Goal: Task Accomplishment & Management: Use online tool/utility

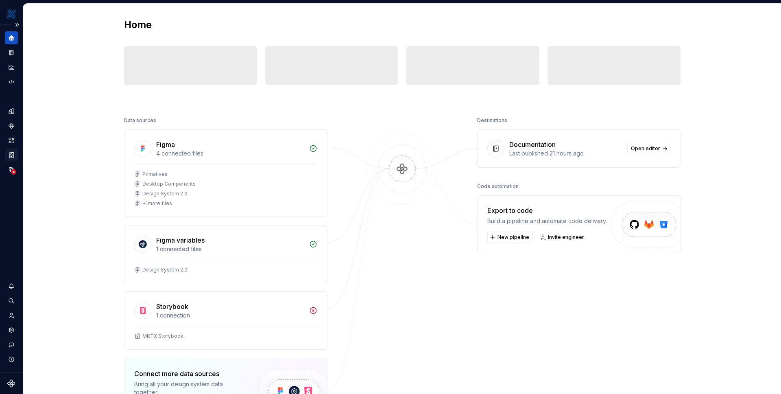
click at [12, 152] on icon "Storybook stories" at bounding box center [11, 154] width 7 height 7
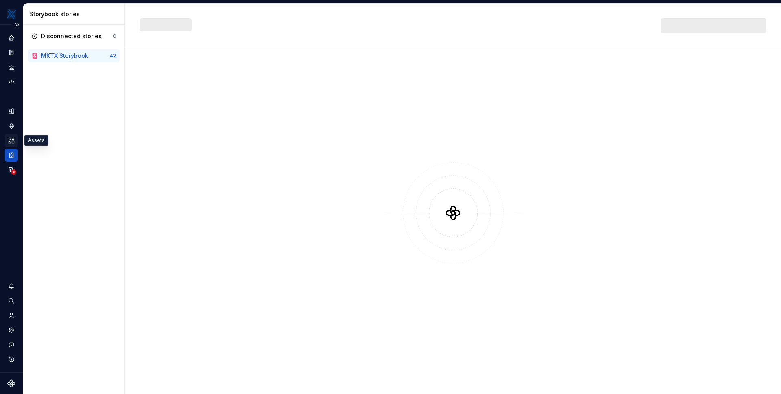
click at [14, 137] on icon "Assets" at bounding box center [11, 140] width 7 height 7
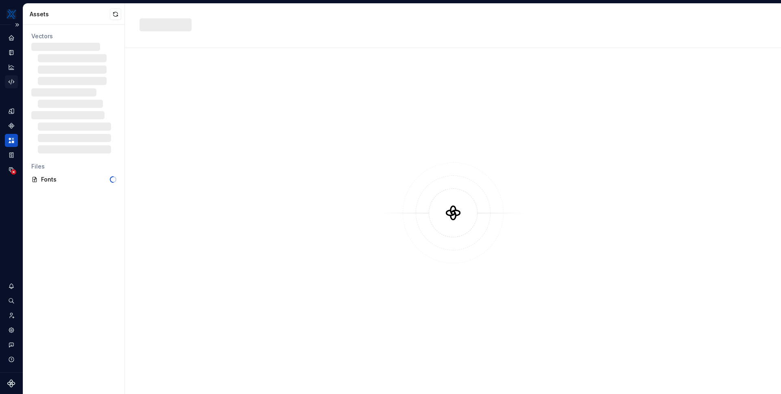
click at [13, 81] on icon "Code automation" at bounding box center [11, 81] width 7 height 7
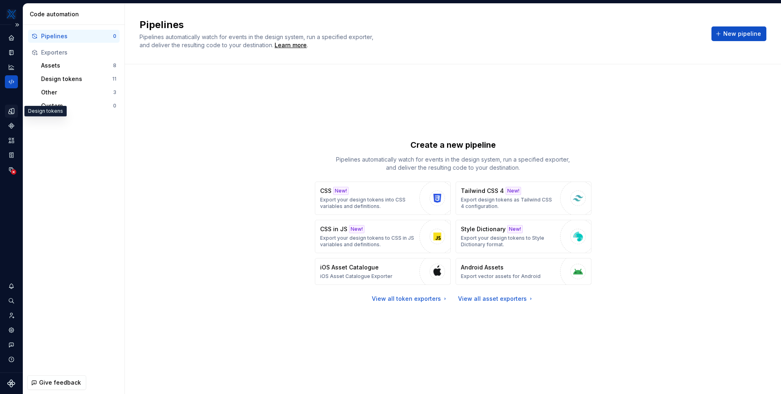
click at [11, 111] on icon "Design tokens" at bounding box center [11, 110] width 7 height 7
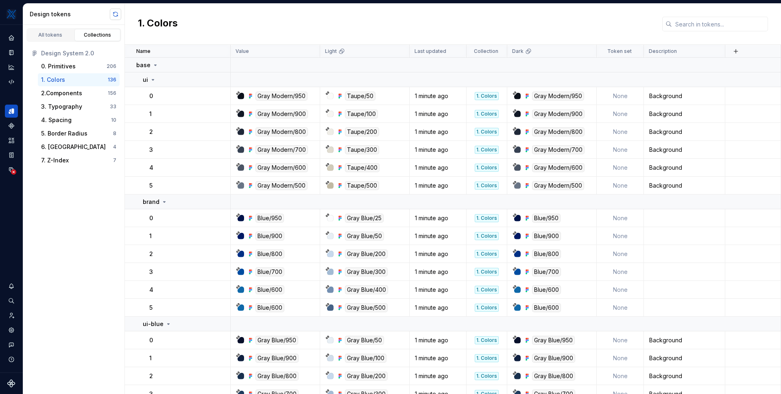
click at [115, 14] on button "button" at bounding box center [115, 14] width 11 height 11
click at [115, 12] on button "button" at bounding box center [115, 14] width 11 height 11
click at [11, 168] on icon "Data sources" at bounding box center [11, 169] width 5 height 5
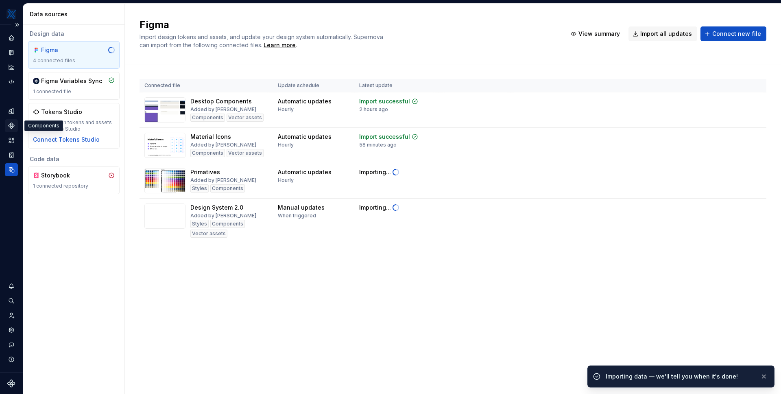
click at [15, 126] on icon "Components" at bounding box center [11, 125] width 7 height 7
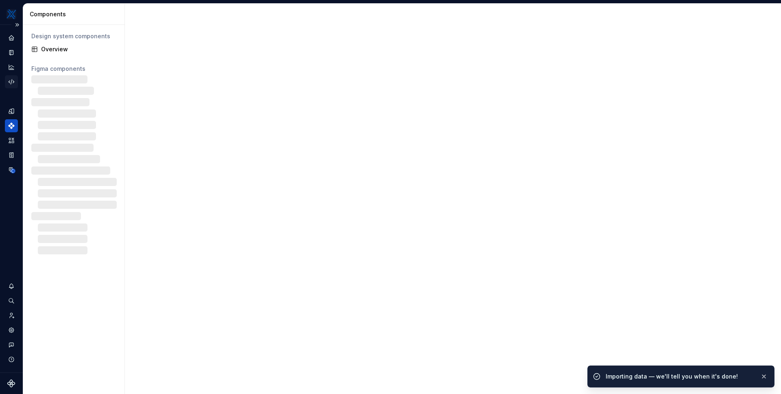
click at [13, 83] on icon "Code automation" at bounding box center [11, 81] width 7 height 7
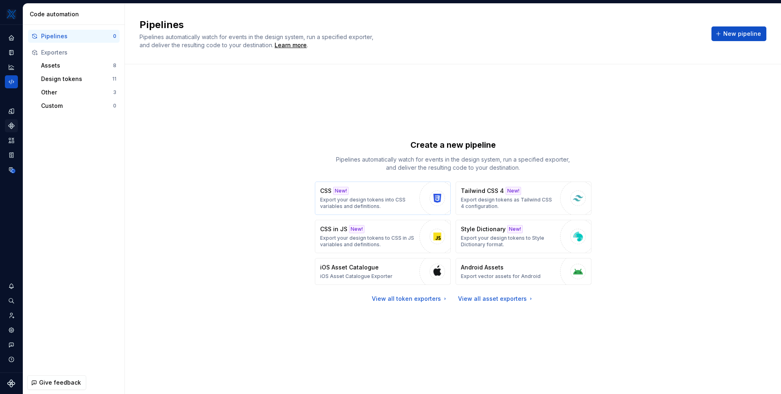
click at [374, 201] on p "Export your design tokens into CSS variables and definitions." at bounding box center [367, 202] width 95 height 13
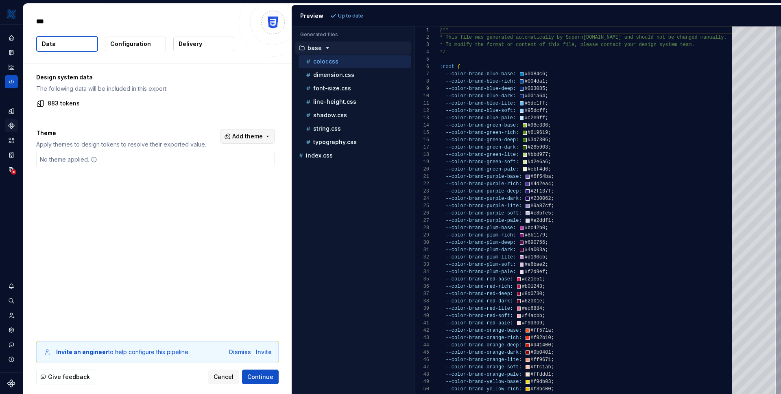
type textarea "*"
click at [267, 135] on button "Add theme" at bounding box center [247, 136] width 54 height 15
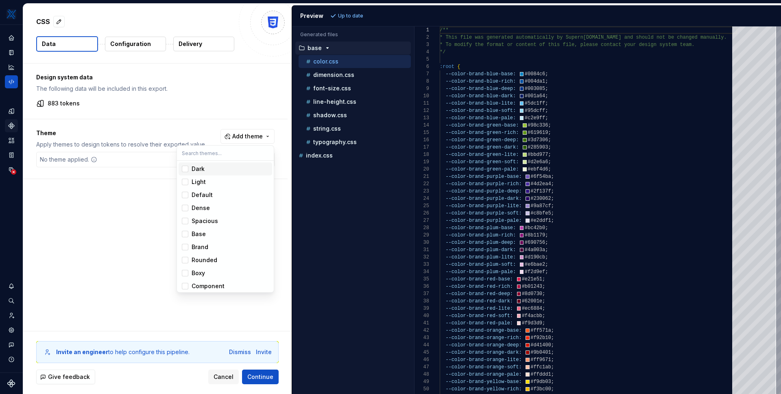
click at [213, 173] on span "Dark" at bounding box center [226, 168] width 94 height 13
click at [212, 178] on div "Light" at bounding box center [230, 182] width 77 height 8
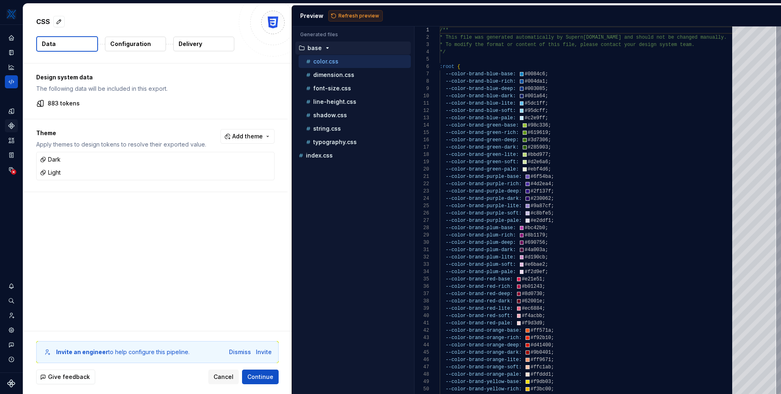
click at [354, 19] on html "MKTX CS Design system data CSS Data Configuration Delivery Design system data T…" at bounding box center [390, 197] width 781 height 394
click at [357, 17] on span "Refresh preview" at bounding box center [358, 16] width 41 height 7
click at [129, 41] on p "Configuration" at bounding box center [130, 44] width 41 height 8
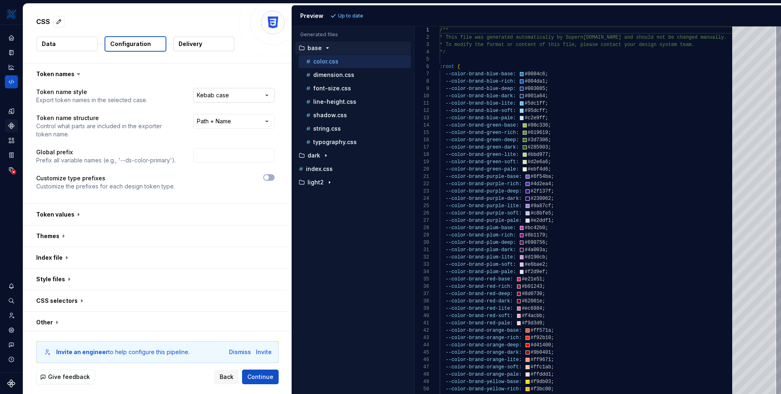
click at [231, 96] on html "**********" at bounding box center [390, 197] width 781 height 394
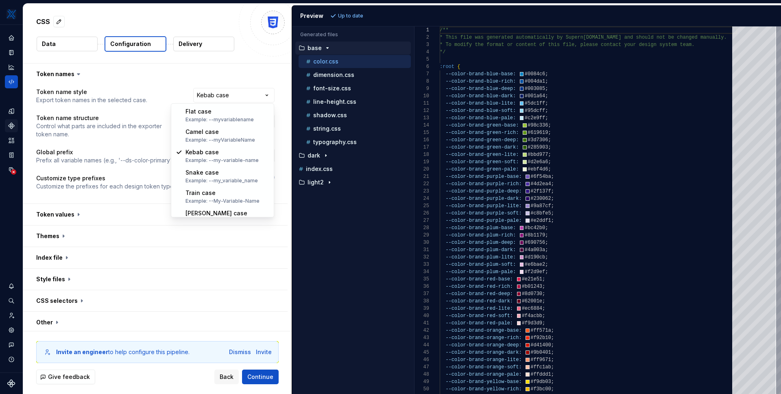
click at [225, 85] on html "**********" at bounding box center [390, 197] width 781 height 394
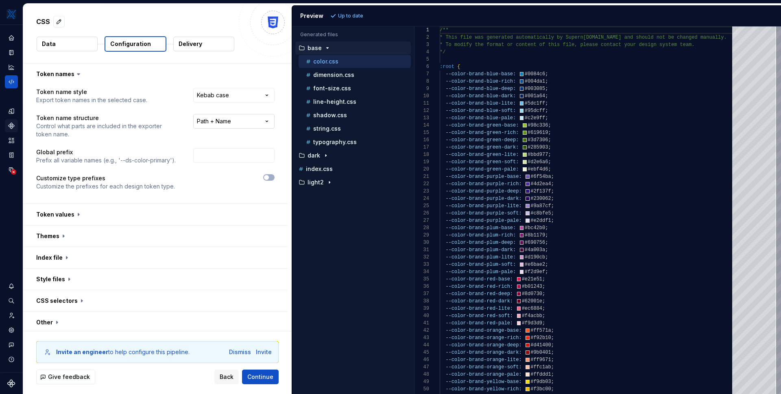
click at [230, 125] on html "**********" at bounding box center [390, 197] width 781 height 394
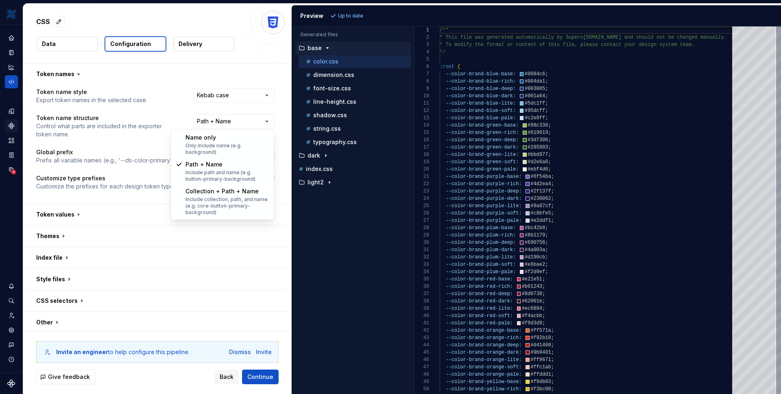
select select "**********"
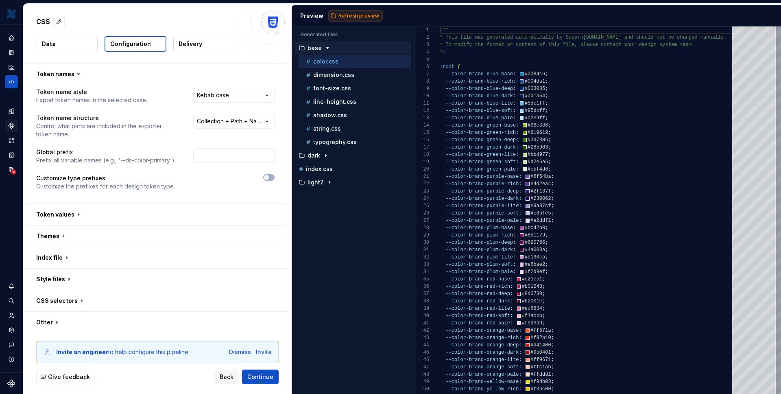
click at [373, 15] on span "Refresh preview" at bounding box center [358, 16] width 41 height 7
click at [242, 122] on html "**********" at bounding box center [390, 197] width 781 height 394
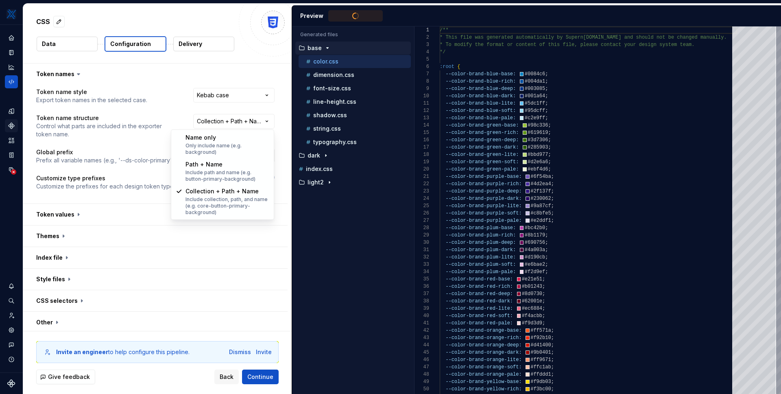
type textarea "**********"
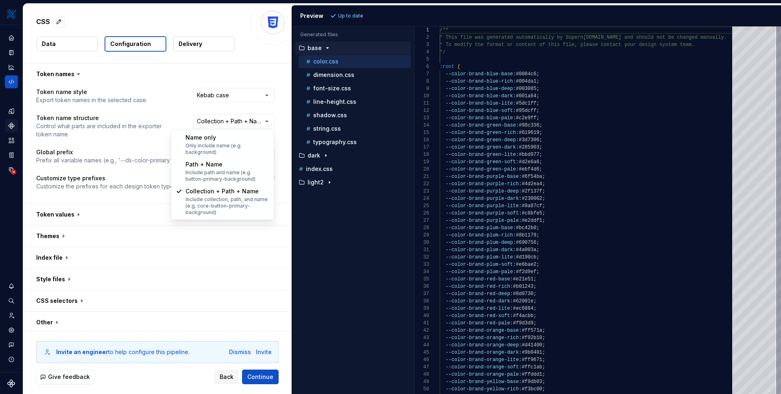
scroll to position [73, 0]
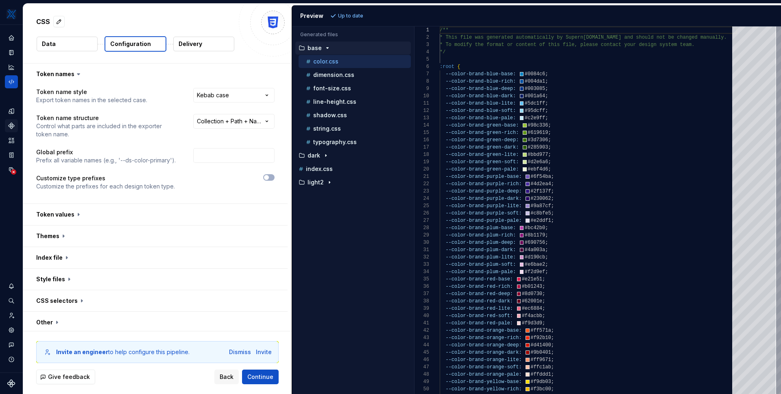
click at [242, 122] on html "**********" at bounding box center [390, 197] width 781 height 394
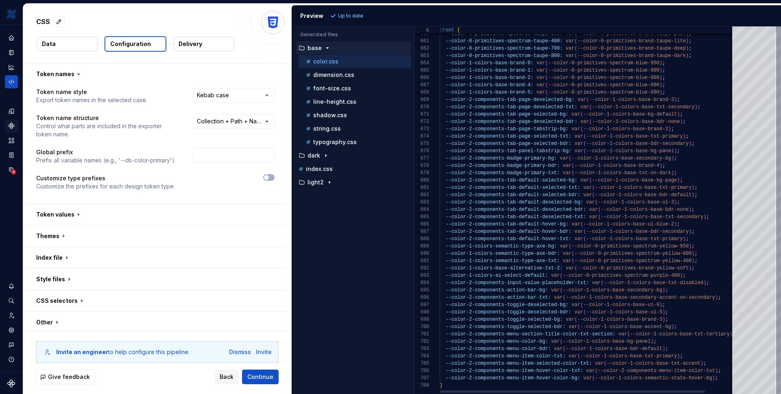
click at [777, 393] on div at bounding box center [778, 381] width 2 height 26
click at [268, 178] on span "button" at bounding box center [266, 177] width 5 height 5
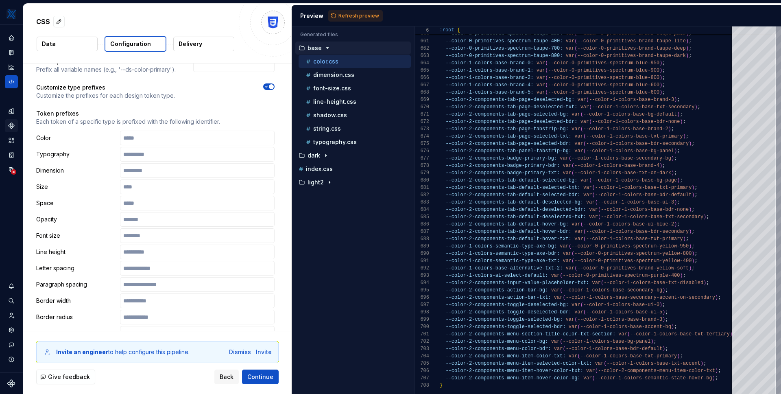
scroll to position [0, 0]
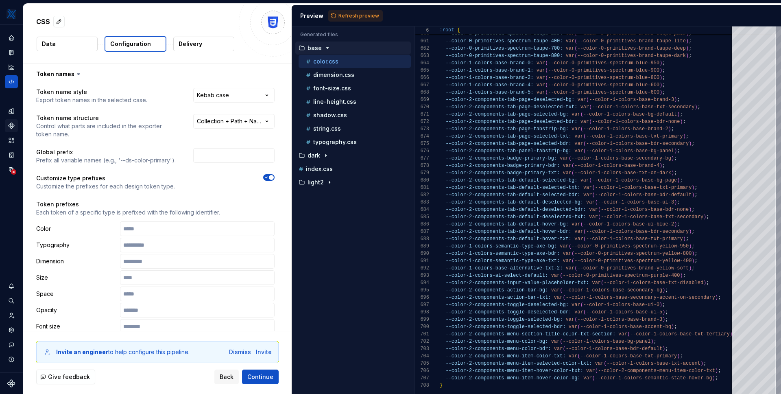
click at [269, 176] on span "button" at bounding box center [271, 177] width 5 height 5
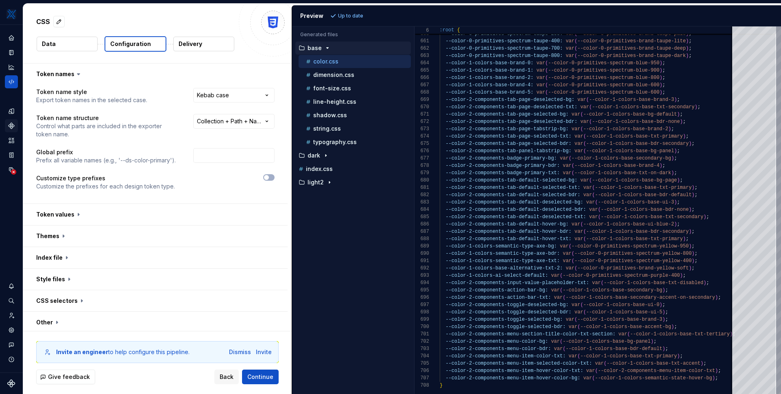
scroll to position [10, 0]
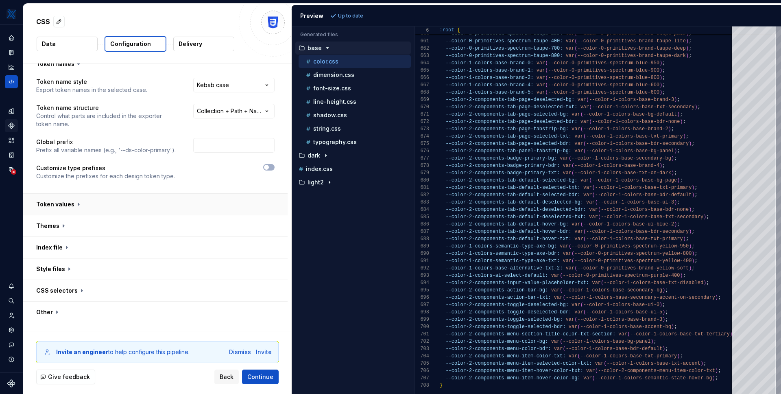
click at [78, 208] on button "button" at bounding box center [155, 204] width 264 height 21
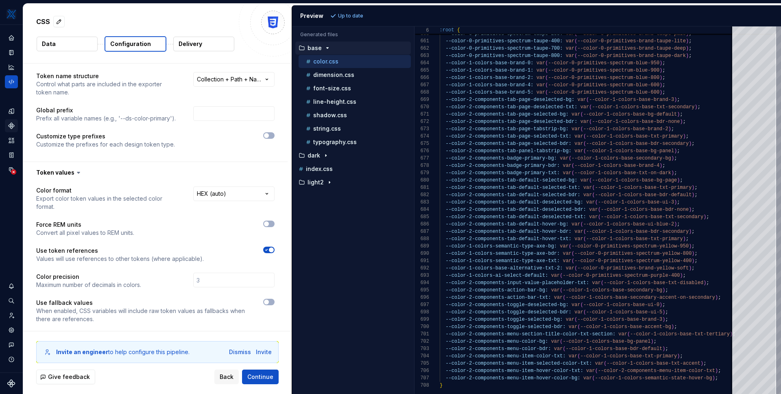
scroll to position [131, 0]
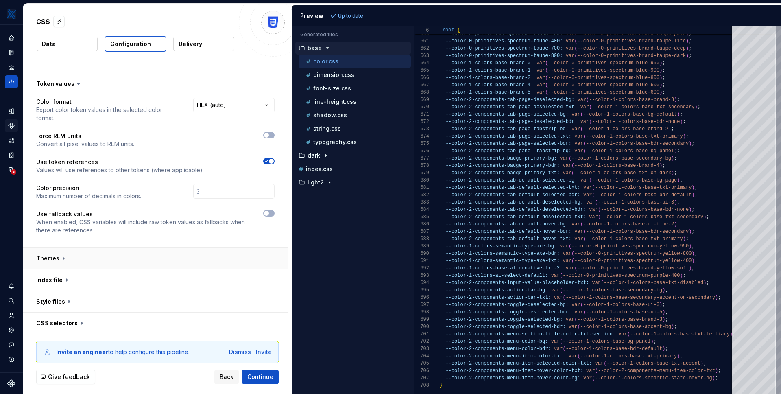
click at [85, 254] on button "button" at bounding box center [155, 258] width 264 height 21
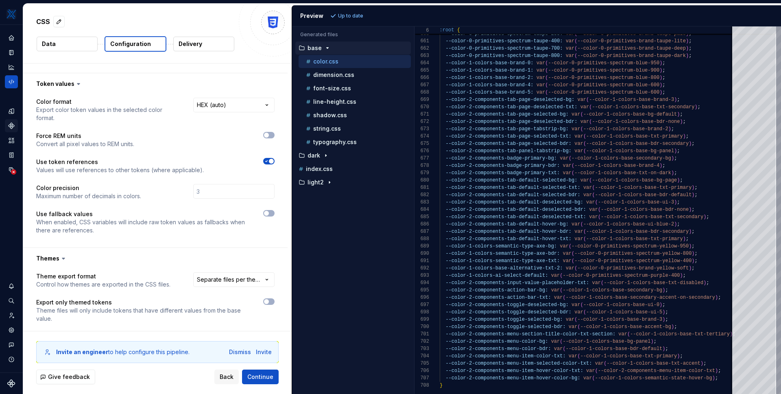
scroll to position [261, 0]
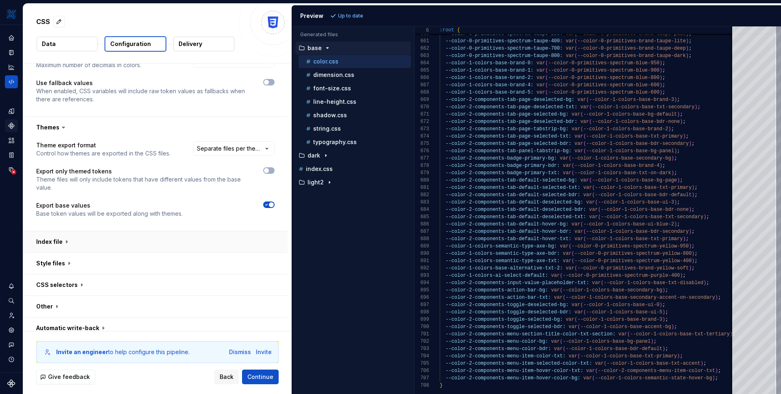
click at [137, 237] on button "button" at bounding box center [155, 241] width 264 height 21
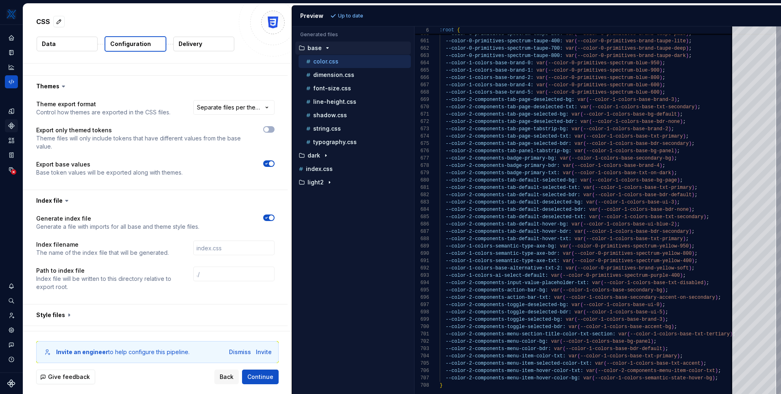
scroll to position [342, 0]
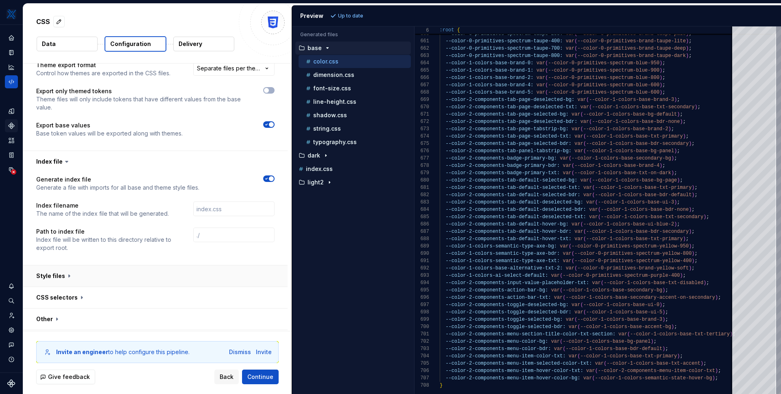
click at [130, 283] on button "button" at bounding box center [155, 275] width 264 height 21
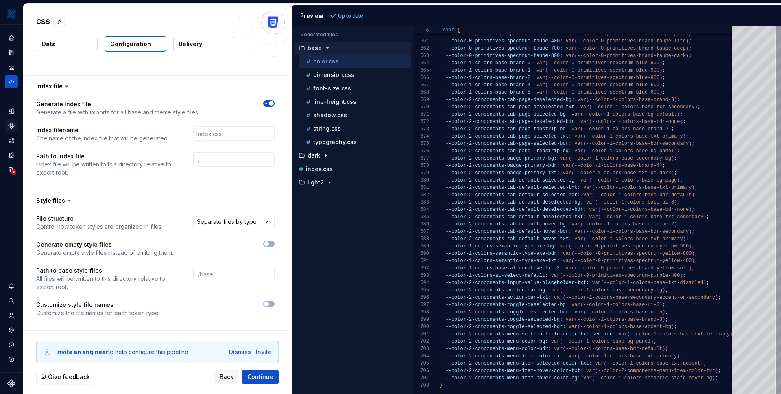
scroll to position [427, 0]
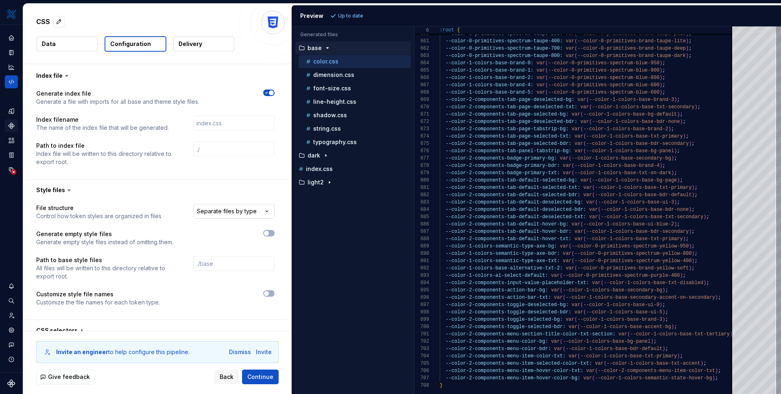
click at [234, 207] on html "**********" at bounding box center [390, 197] width 781 height 394
click at [163, 203] on html "**********" at bounding box center [390, 197] width 781 height 394
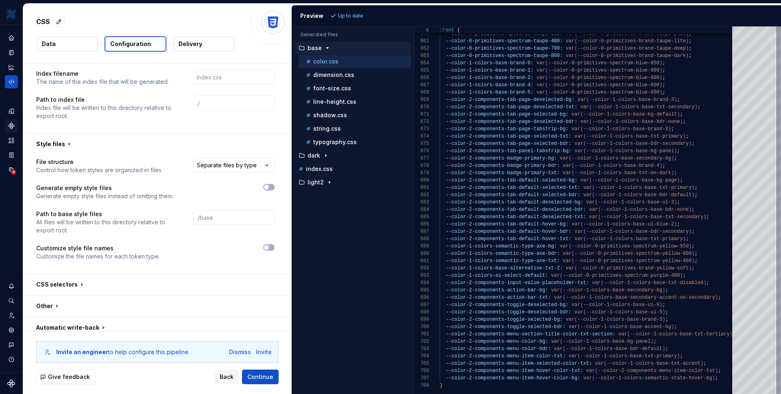
scroll to position [481, 0]
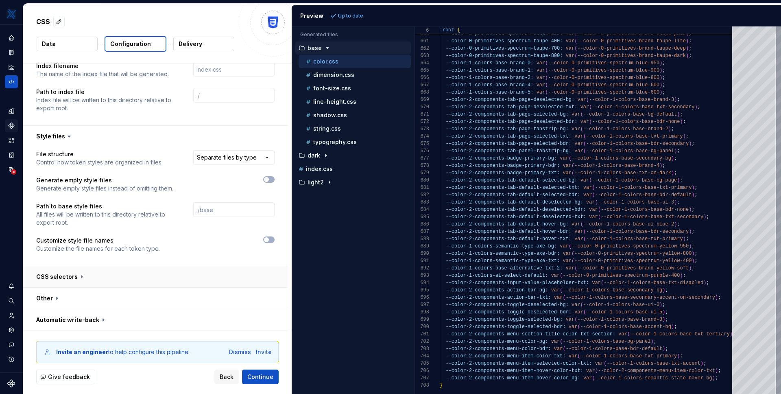
click at [95, 276] on button "button" at bounding box center [155, 276] width 264 height 21
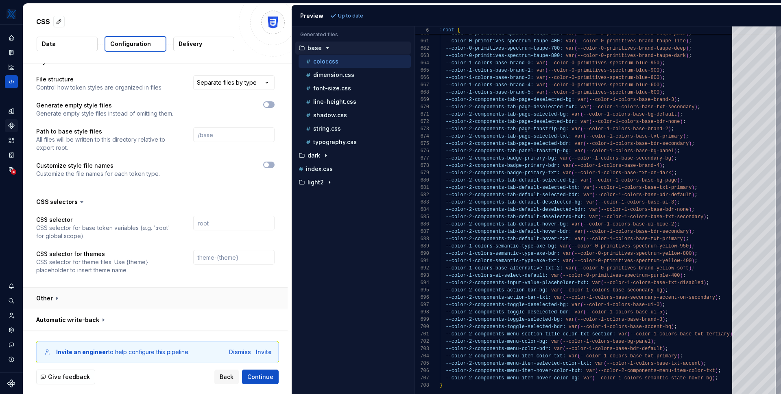
click at [108, 305] on button "button" at bounding box center [155, 298] width 264 height 21
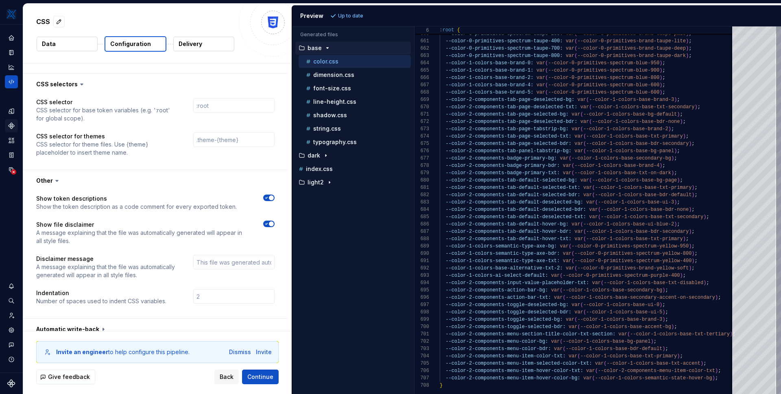
scroll to position [683, 0]
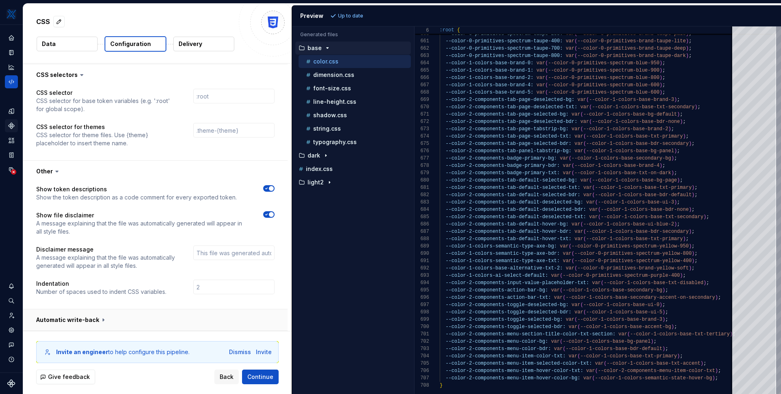
click at [122, 314] on button "button" at bounding box center [155, 319] width 264 height 21
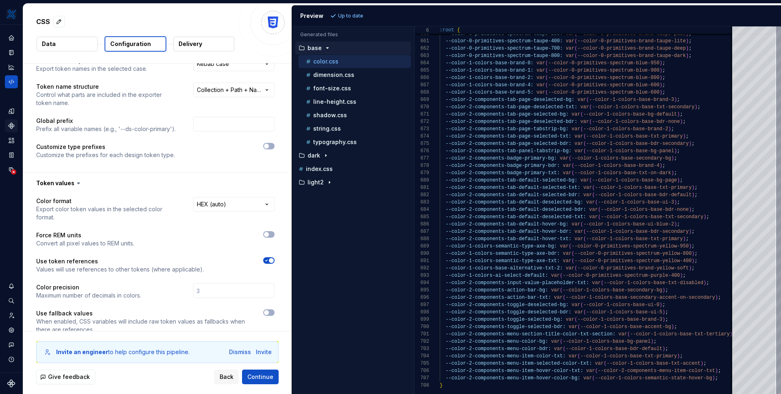
scroll to position [0, 0]
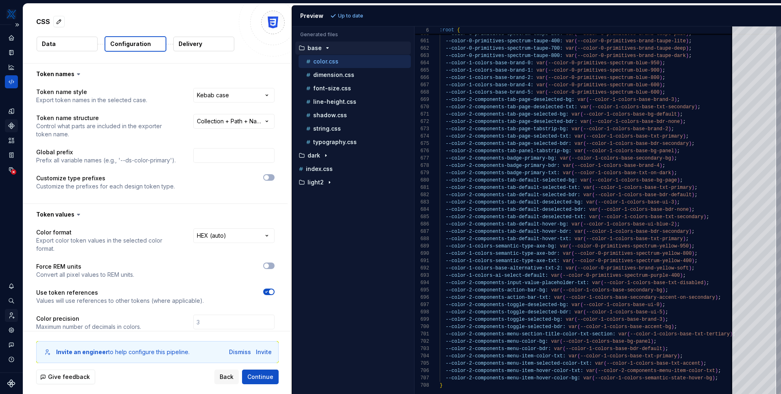
click at [12, 315] on icon "Invite team" at bounding box center [11, 315] width 7 height 7
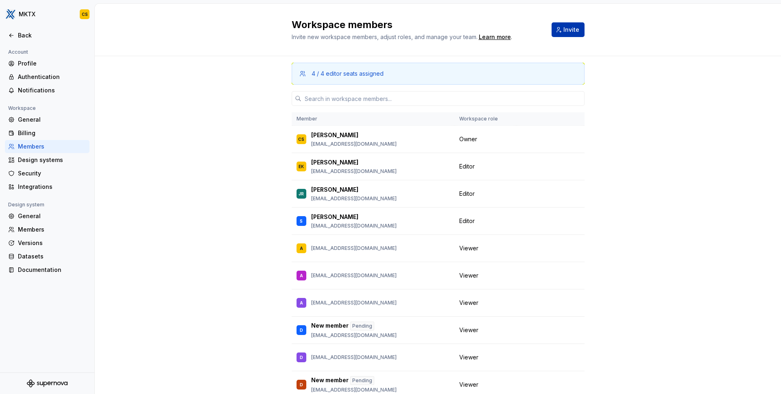
click at [573, 31] on span "Invite" at bounding box center [571, 30] width 16 height 8
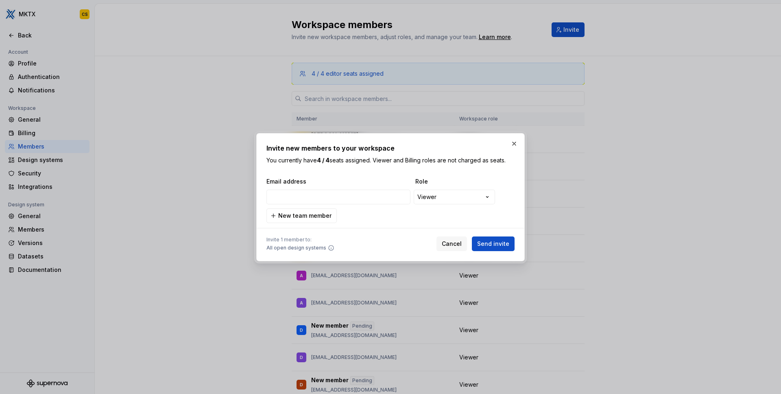
type input "[EMAIL_ADDRESS][DOMAIN_NAME]"
click at [502, 247] on button "Send invite" at bounding box center [493, 243] width 43 height 15
